Goal: Transaction & Acquisition: Purchase product/service

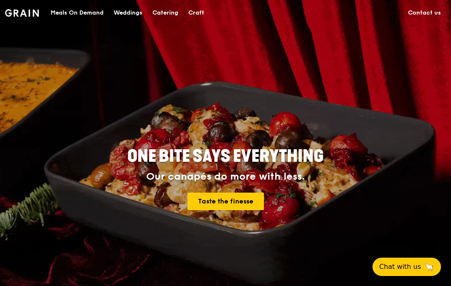
click at [171, 15] on div "Catering" at bounding box center [165, 12] width 26 height 25
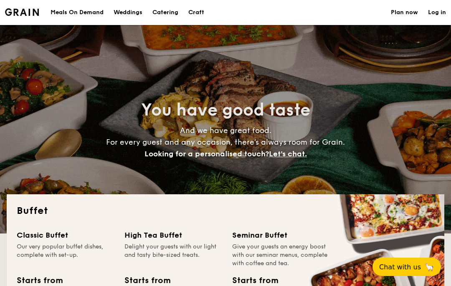
select select
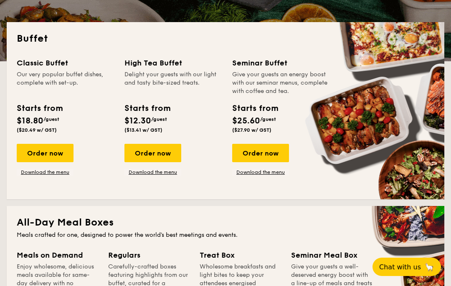
scroll to position [171, 0]
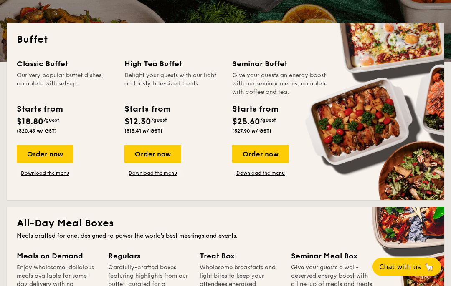
click at [59, 154] on div "Order now" at bounding box center [45, 154] width 57 height 18
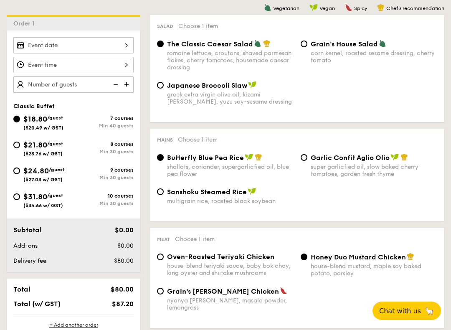
scroll to position [222, 0]
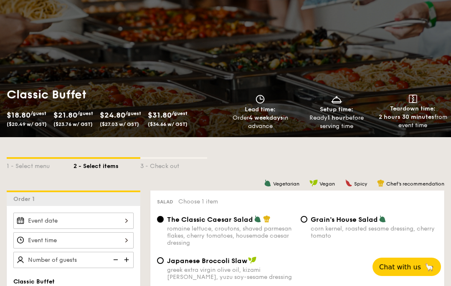
select select
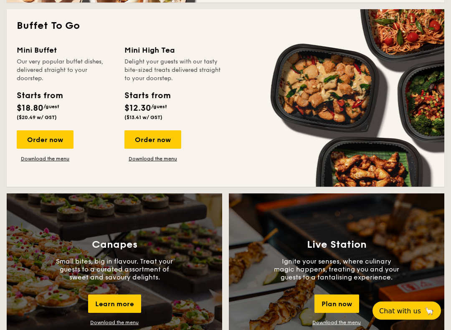
scroll to position [542, 0]
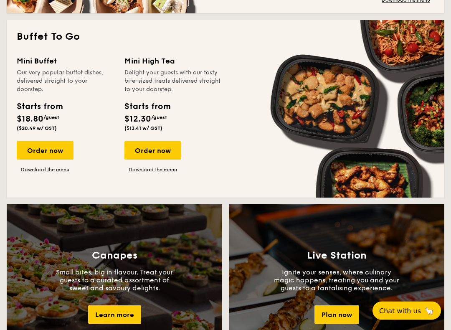
click at [61, 153] on div "Order now" at bounding box center [45, 150] width 57 height 18
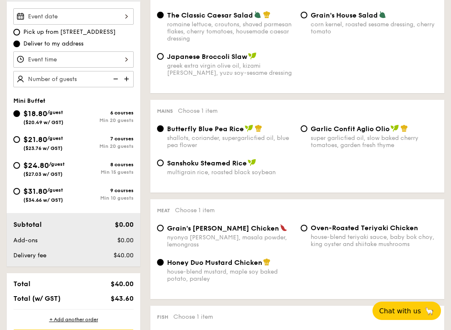
scroll to position [257, 0]
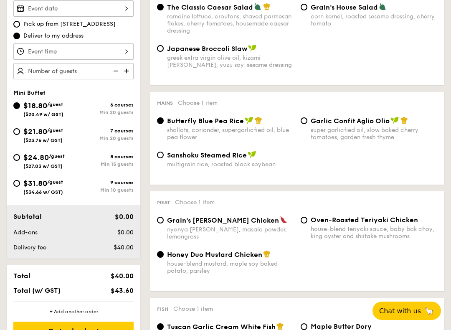
click at [18, 131] on input "$21.80 /guest ($23.76 w/ GST) 7 courses Min 20 guests" at bounding box center [16, 131] width 7 height 7
radio input "true"
radio input "false"
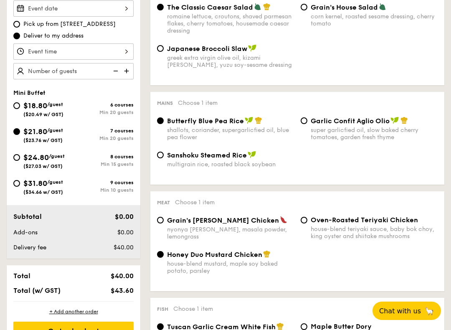
radio input "true"
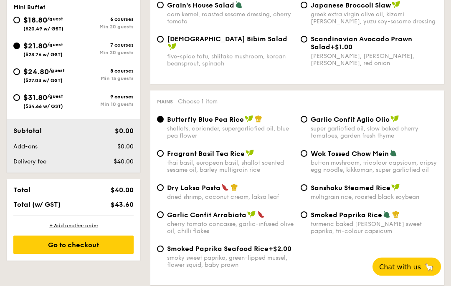
scroll to position [343, 0]
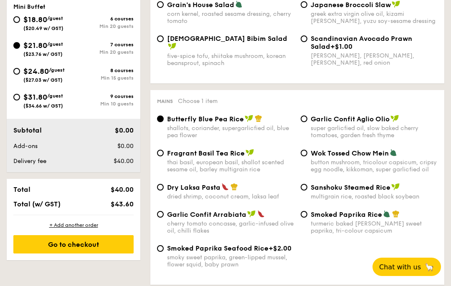
click at [18, 73] on input "$24.80 /guest ($27.03 w/ GST) 8 courses Min 15 guests" at bounding box center [16, 71] width 7 height 7
radio input "true"
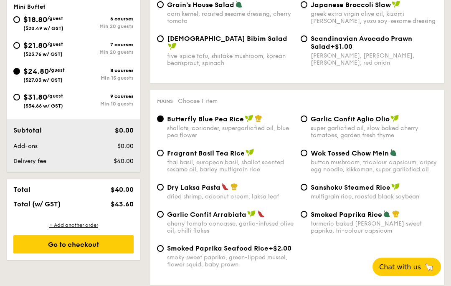
radio input "true"
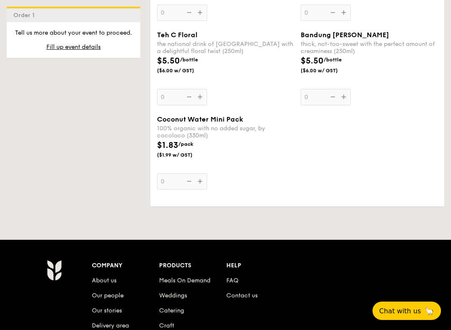
scroll to position [2607, 0]
